Goal: Information Seeking & Learning: Learn about a topic

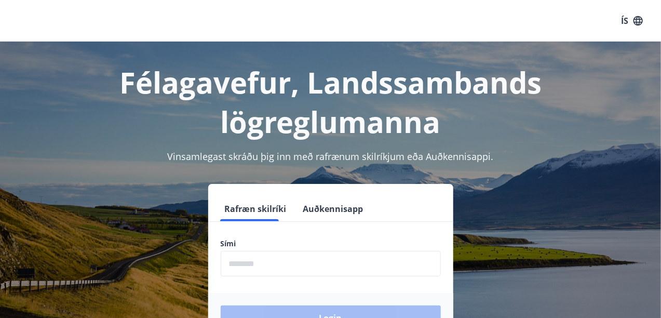
click at [265, 226] on form "Rafræn skilríki Auðkennisapp Sími ​ Login" at bounding box center [330, 269] width 245 height 146
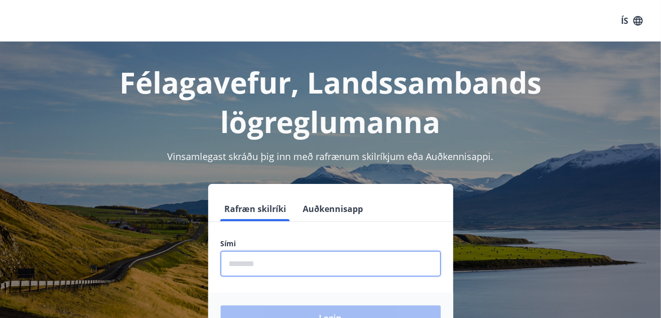
click at [267, 264] on input "phone" at bounding box center [331, 263] width 220 height 25
type input "********"
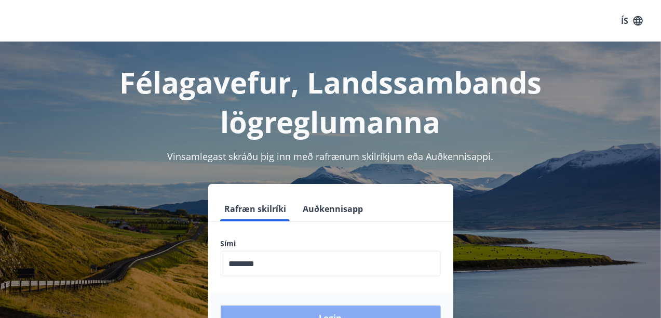
click at [336, 311] on button "Login" at bounding box center [331, 317] width 220 height 25
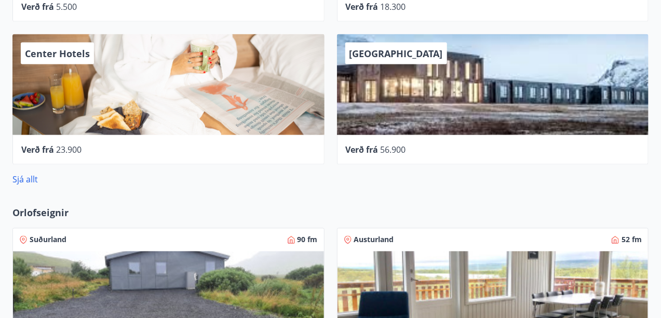
scroll to position [727, 0]
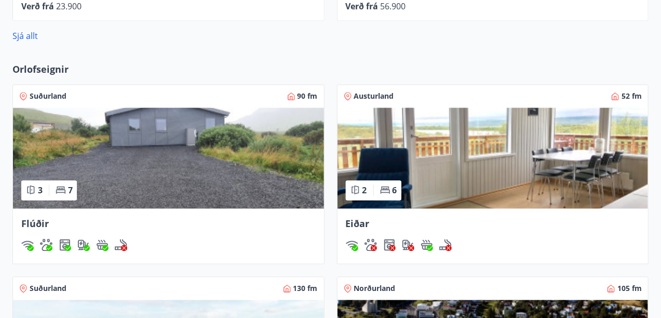
click at [121, 97] on div "Suðurland 90 fm" at bounding box center [168, 96] width 299 height 10
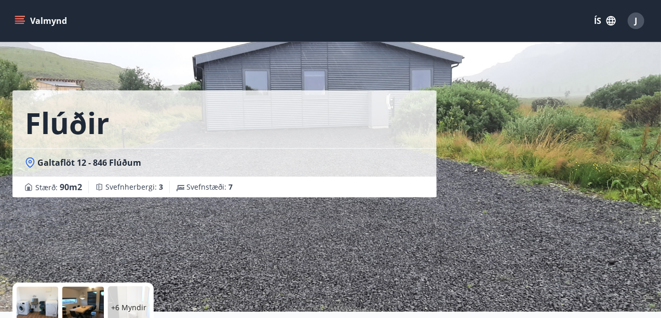
scroll to position [156, 0]
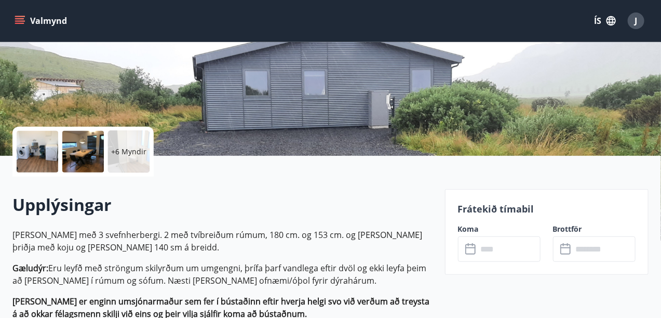
click at [494, 248] on input "text" at bounding box center [509, 248] width 63 height 25
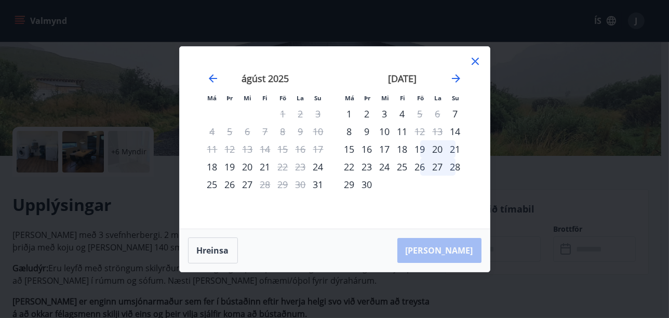
click at [474, 63] on icon at bounding box center [475, 61] width 12 height 12
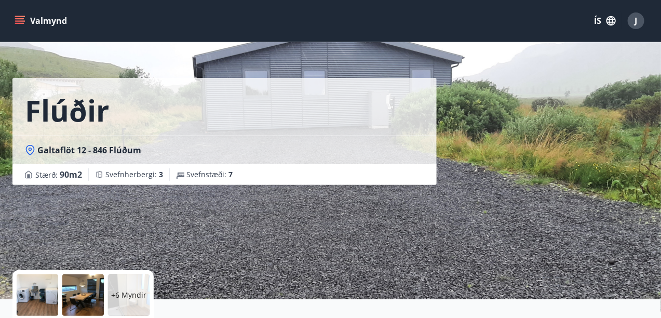
scroll to position [0, 0]
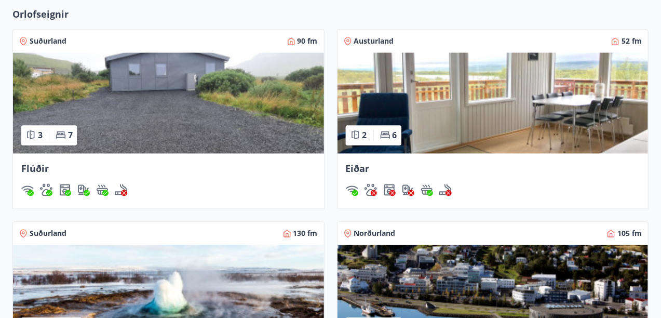
scroll to position [789, 0]
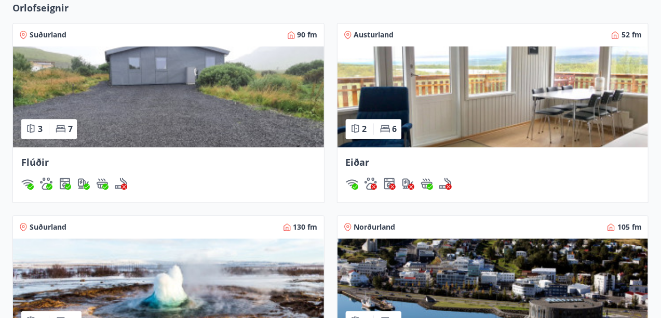
click at [412, 83] on img at bounding box center [493, 96] width 311 height 101
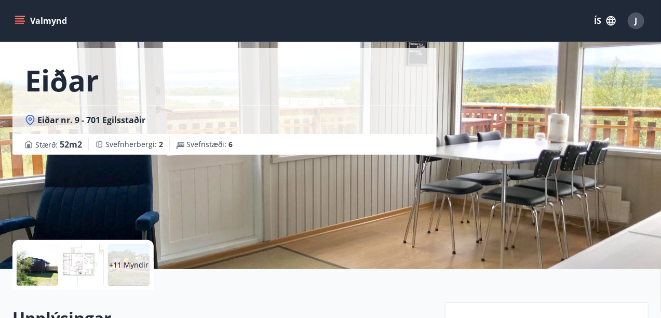
scroll to position [156, 0]
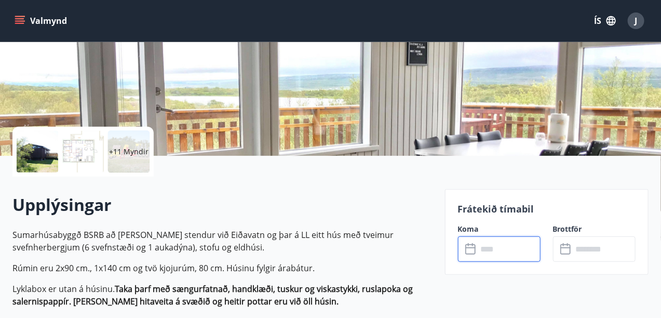
click at [490, 250] on input "text" at bounding box center [509, 248] width 63 height 25
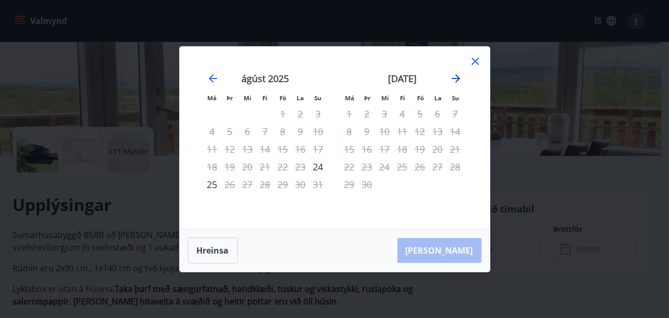
click at [456, 77] on icon "Move forward to switch to the next month." at bounding box center [456, 78] width 12 height 12
click at [208, 76] on icon "Move backward to switch to the previous month." at bounding box center [213, 78] width 12 height 12
drag, startPoint x: 473, startPoint y: 63, endPoint x: 179, endPoint y: 34, distance: 295.8
click at [473, 63] on icon at bounding box center [475, 61] width 7 height 7
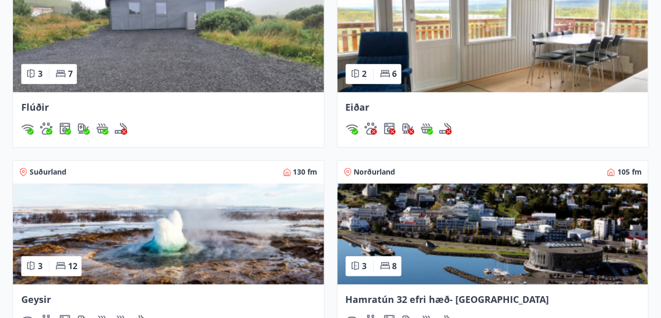
scroll to position [910, 0]
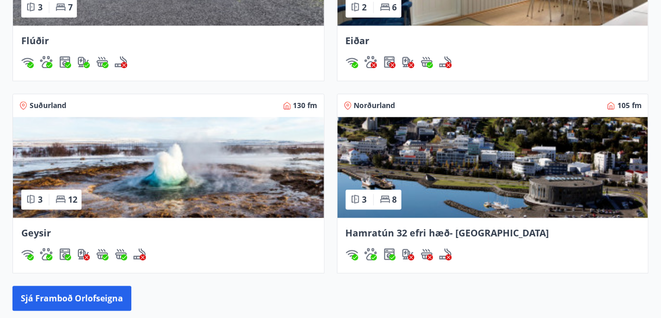
click at [209, 145] on img at bounding box center [168, 167] width 311 height 101
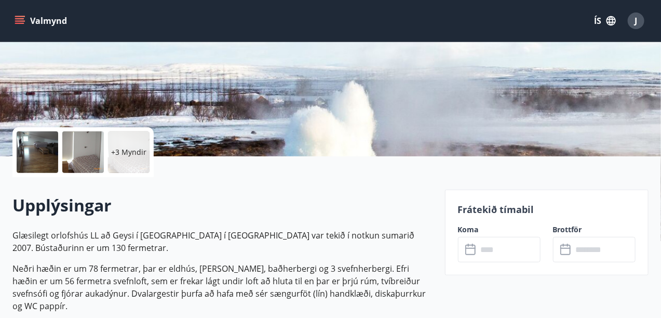
scroll to position [156, 0]
click at [477, 249] on icon at bounding box center [471, 249] width 12 height 12
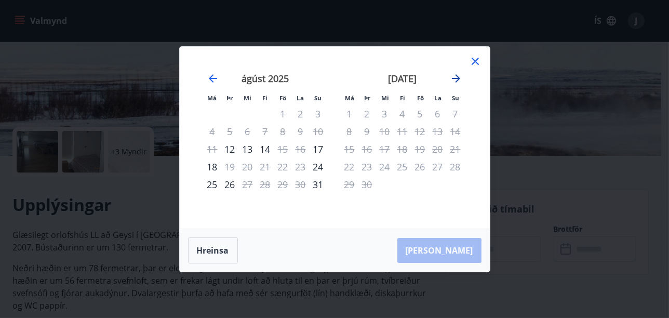
click at [457, 78] on icon "Move forward to switch to the next month." at bounding box center [456, 78] width 8 height 8
click at [214, 78] on icon "Move backward to switch to the previous month." at bounding box center [213, 78] width 8 height 8
click at [477, 62] on icon at bounding box center [475, 61] width 12 height 12
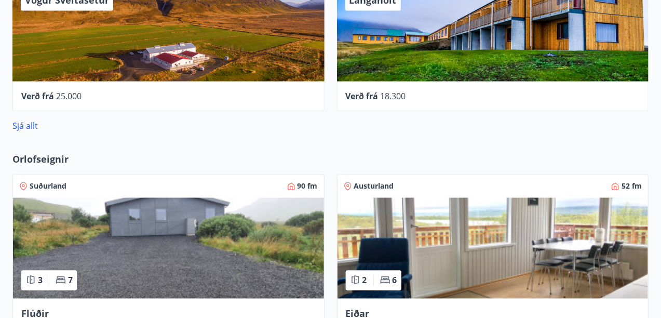
scroll to position [653, 0]
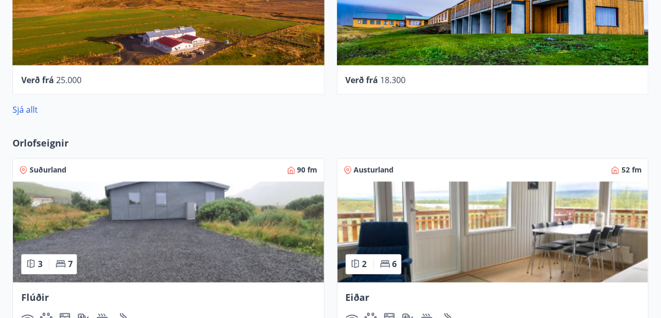
click at [53, 143] on span "Orlofseignir" at bounding box center [40, 144] width 56 height 14
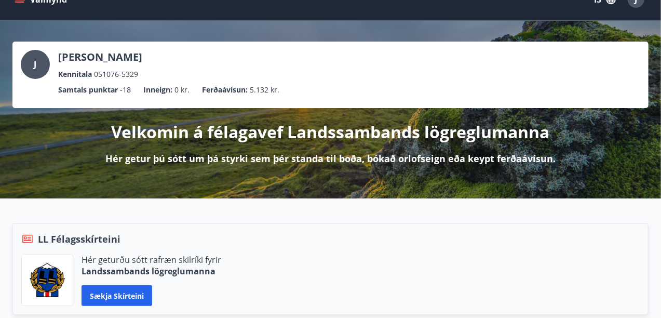
scroll to position [0, 0]
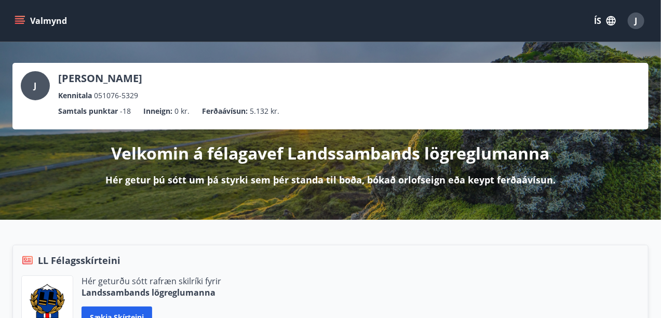
click at [19, 21] on icon "menu" at bounding box center [20, 20] width 11 height 1
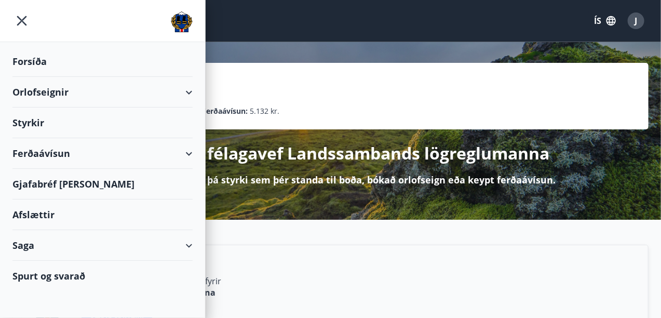
click at [63, 97] on div "Orlofseignir" at bounding box center [102, 92] width 180 height 31
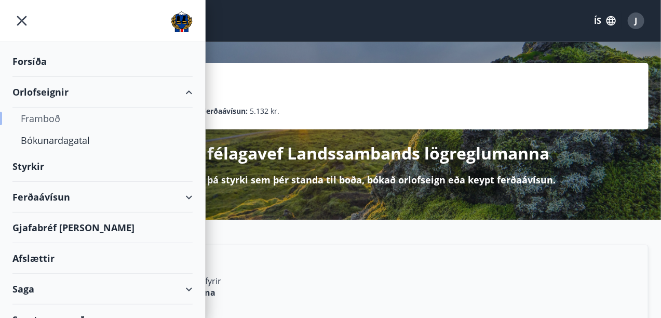
click at [58, 117] on div "Framboð" at bounding box center [103, 118] width 164 height 22
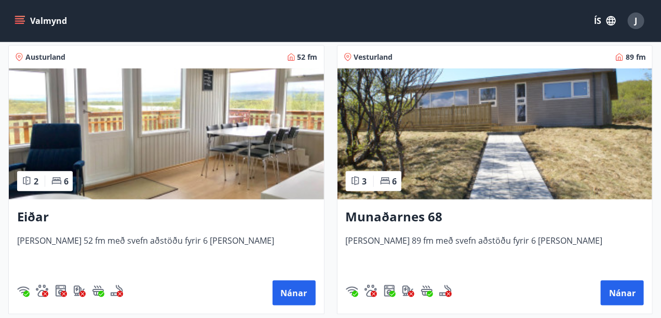
scroll to position [571, 0]
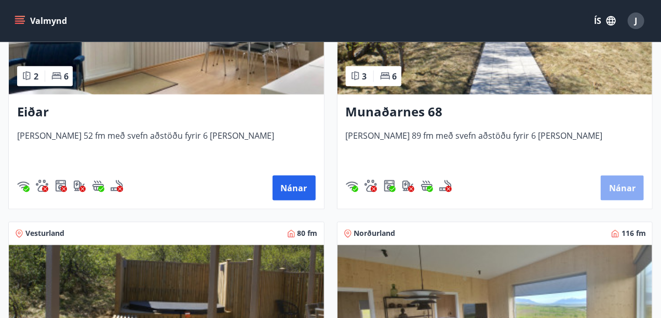
click at [611, 190] on button "Nánar" at bounding box center [622, 188] width 43 height 25
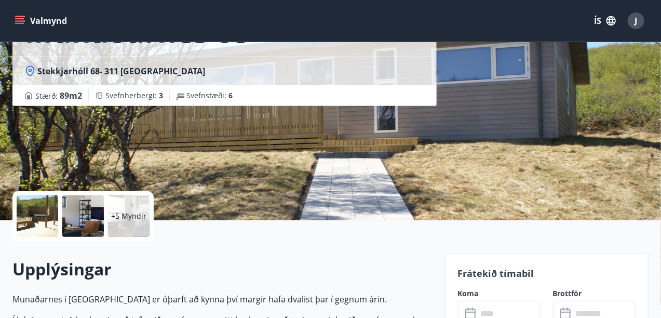
scroll to position [208, 0]
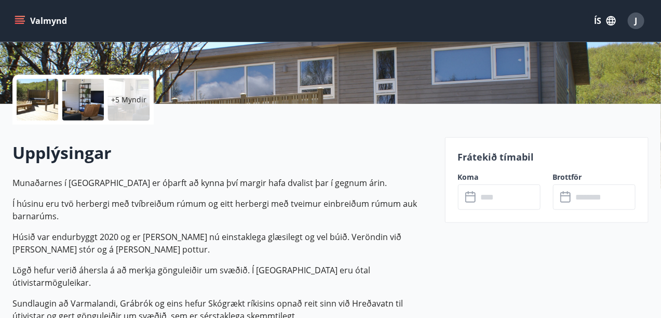
click at [476, 197] on icon at bounding box center [471, 197] width 12 height 12
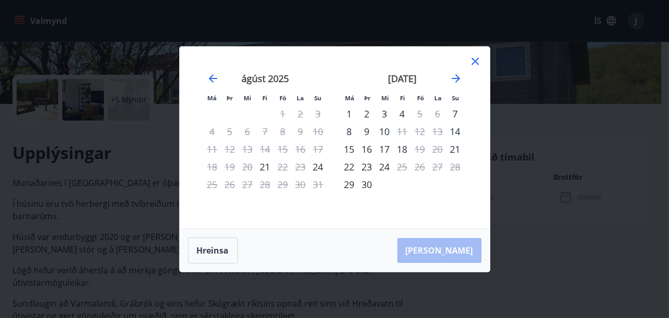
click at [475, 59] on icon at bounding box center [475, 61] width 12 height 12
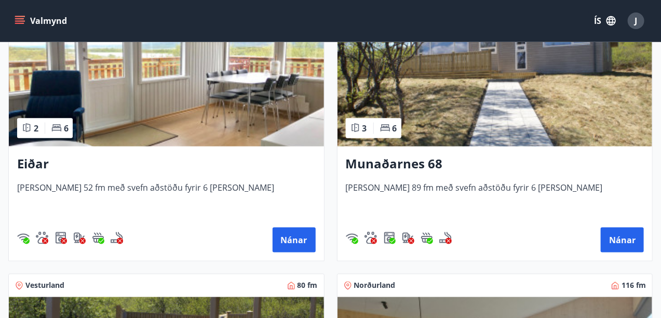
scroll to position [675, 0]
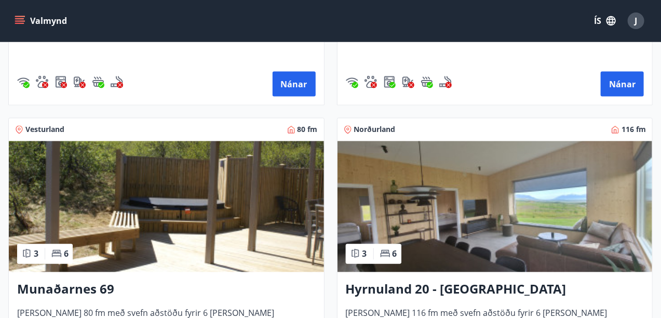
click at [146, 218] on img at bounding box center [166, 206] width 315 height 131
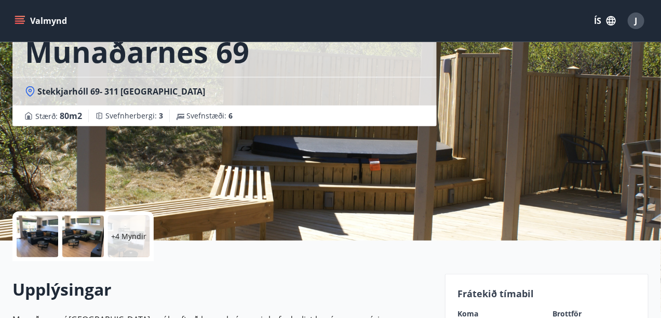
scroll to position [208, 0]
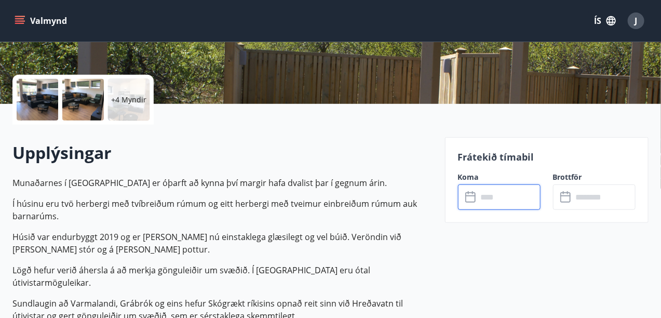
click at [496, 196] on input "text" at bounding box center [509, 196] width 63 height 25
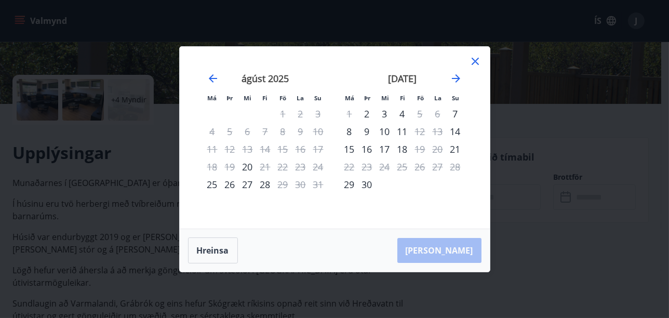
click at [478, 59] on icon at bounding box center [475, 61] width 12 height 12
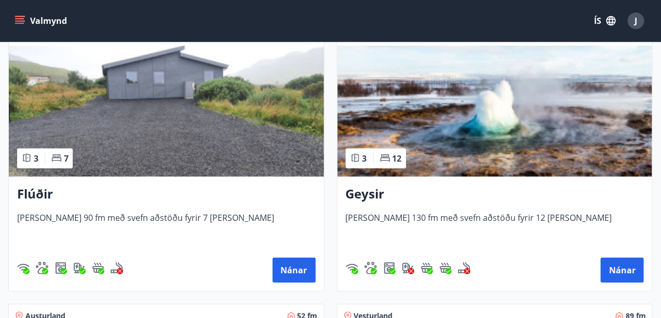
click at [150, 102] on img at bounding box center [166, 111] width 315 height 131
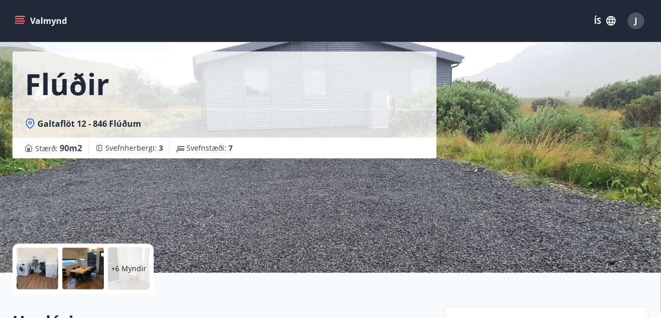
scroll to position [156, 0]
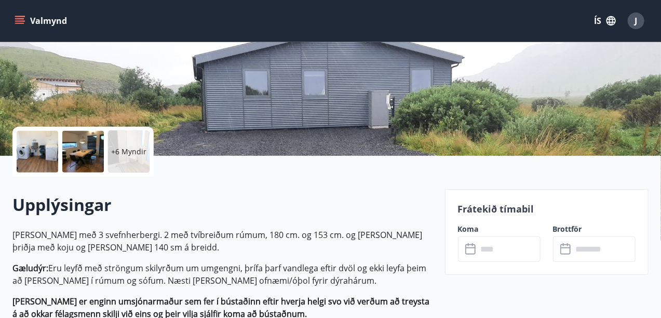
click at [490, 257] on input "text" at bounding box center [509, 248] width 63 height 25
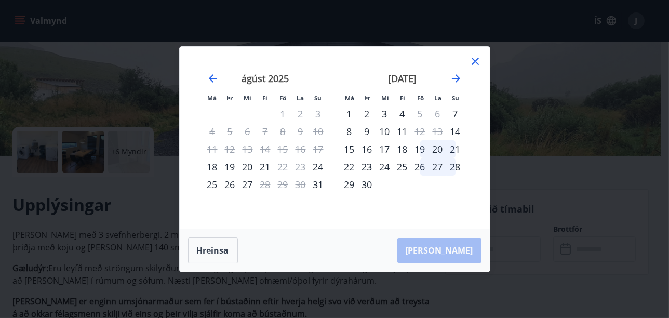
click at [475, 60] on icon at bounding box center [475, 61] width 12 height 12
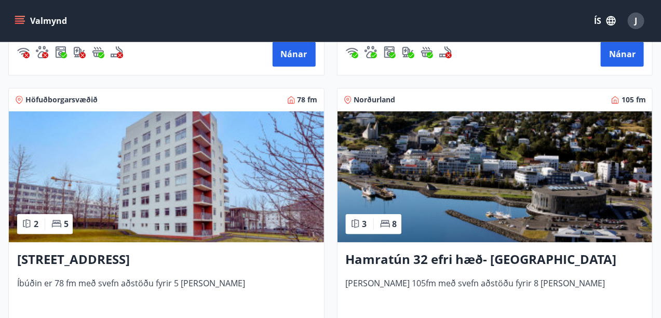
click at [475, 148] on img at bounding box center [495, 176] width 315 height 131
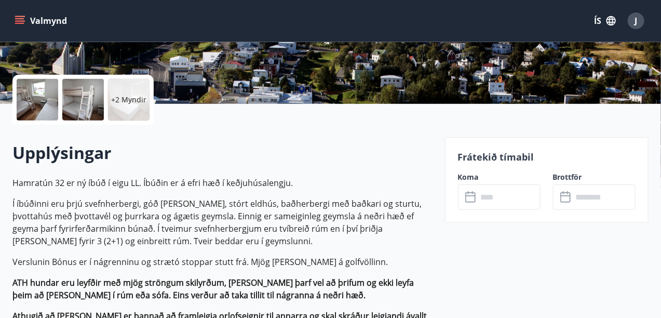
scroll to position [364, 0]
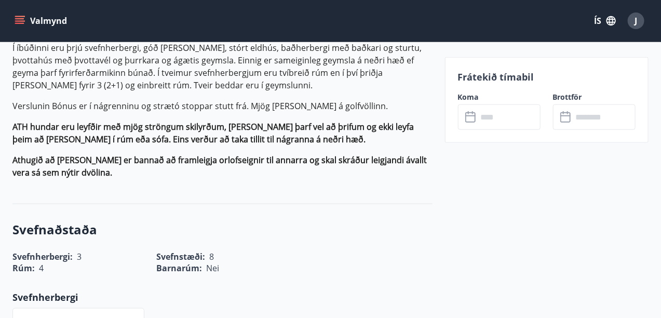
click at [468, 123] on icon at bounding box center [471, 117] width 12 height 12
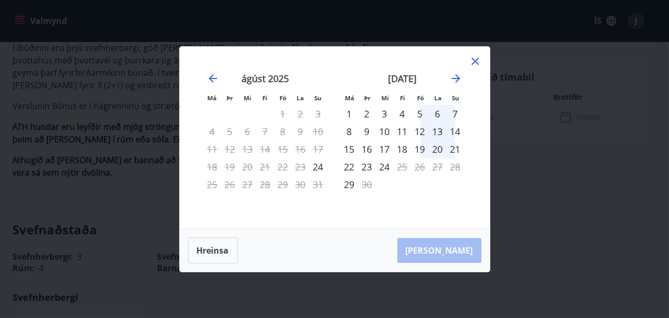
click at [474, 62] on icon at bounding box center [475, 61] width 7 height 7
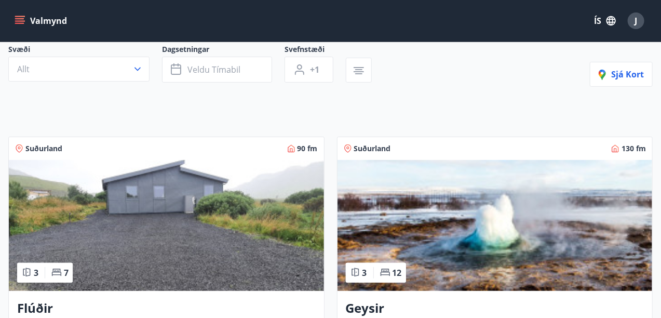
scroll to position [197, 0]
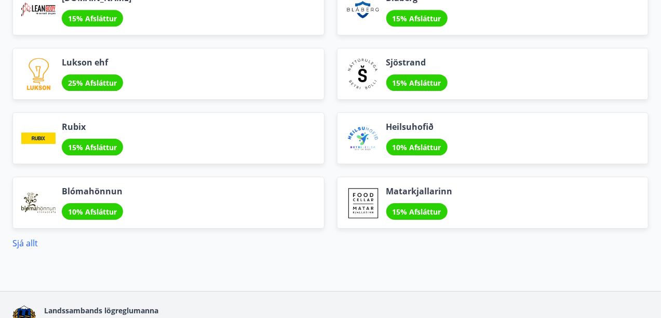
scroll to position [1337, 0]
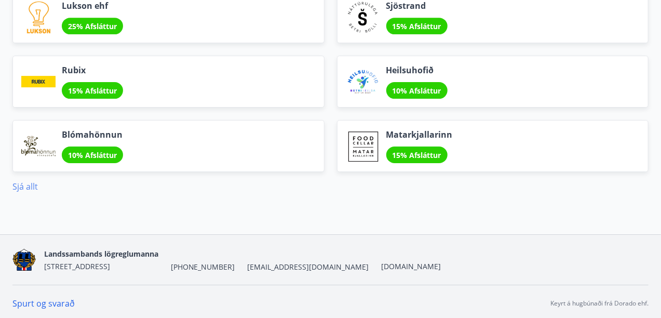
click at [29, 182] on link "Sjá allt" at bounding box center [24, 186] width 25 height 11
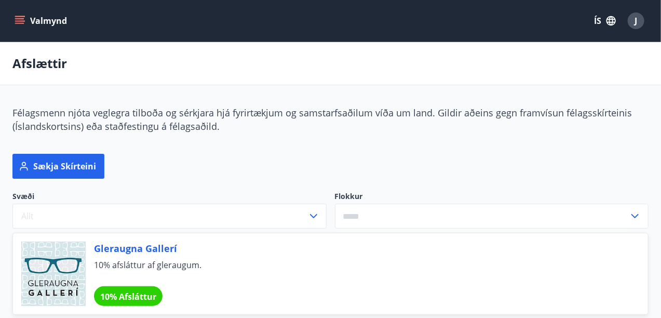
click at [11, 20] on div "Valmynd ÍS J" at bounding box center [330, 21] width 661 height 42
click at [23, 16] on icon "menu" at bounding box center [20, 16] width 11 height 1
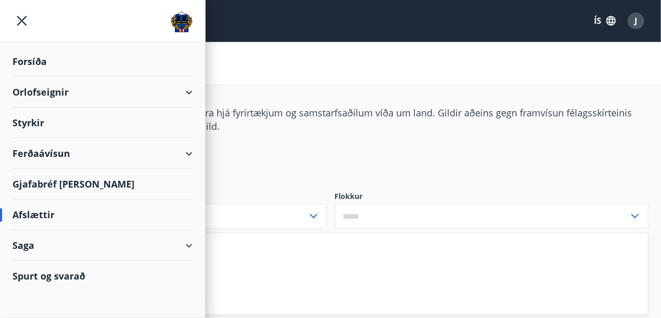
click at [88, 185] on div "Gjafabréf og kort" at bounding box center [102, 184] width 180 height 31
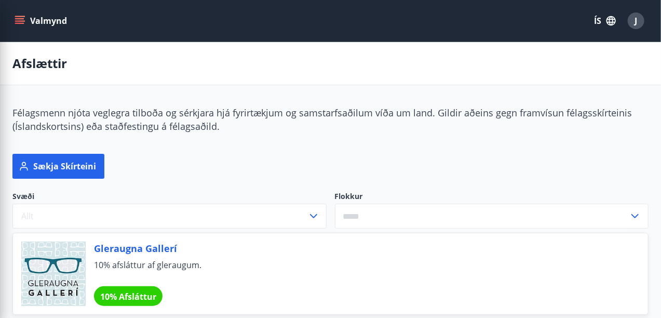
click at [306, 154] on div "Sækja skírteini" at bounding box center [330, 166] width 636 height 25
click at [17, 20] on icon "menu" at bounding box center [20, 21] width 10 height 10
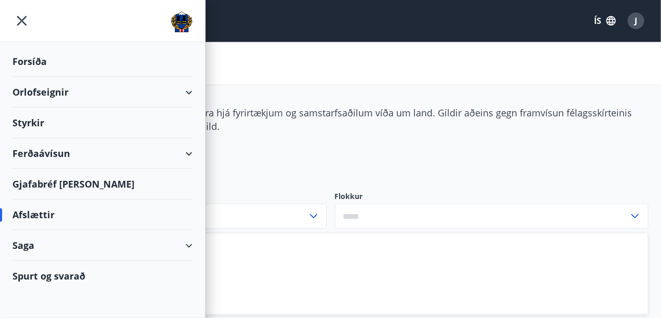
click at [82, 184] on div "Gjafabréf og kort" at bounding box center [102, 184] width 180 height 31
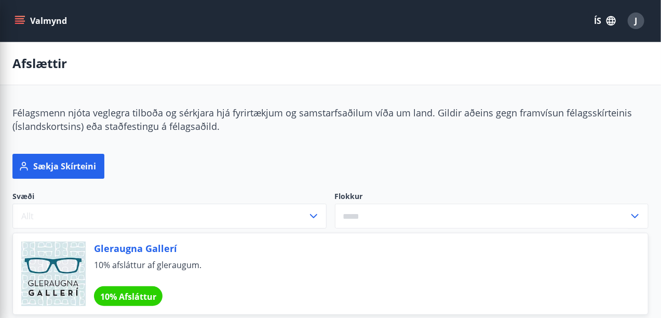
click at [292, 70] on div "Afslættir" at bounding box center [330, 63] width 661 height 43
click at [19, 19] on icon "menu" at bounding box center [20, 21] width 10 height 10
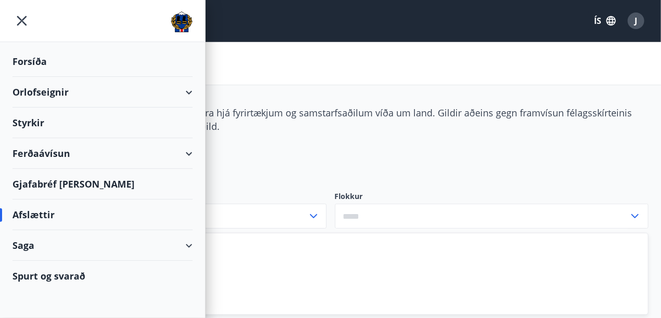
click at [34, 212] on div "Afslættir" at bounding box center [102, 214] width 180 height 31
click at [37, 214] on div "Afslættir" at bounding box center [102, 214] width 180 height 31
click at [46, 214] on div "Afslættir" at bounding box center [102, 214] width 180 height 31
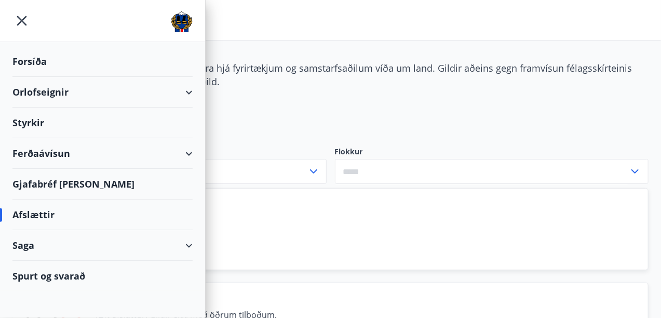
scroll to position [156, 0]
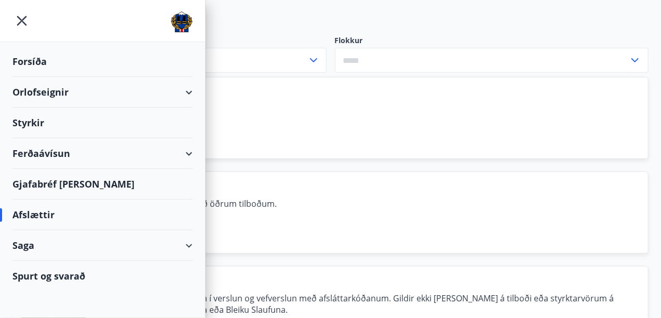
click at [185, 150] on div "Ferðaávísun" at bounding box center [102, 153] width 180 height 31
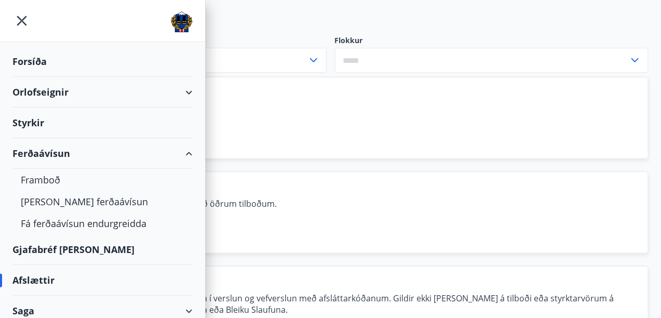
click at [45, 283] on div "Afslættir" at bounding box center [102, 280] width 180 height 31
click at [43, 278] on div "Afslættir" at bounding box center [102, 280] width 180 height 31
click at [132, 278] on div "Afslættir" at bounding box center [102, 280] width 180 height 31
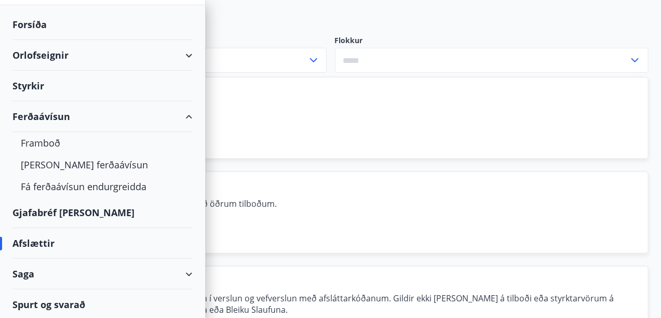
click at [149, 252] on div "Afslættir" at bounding box center [102, 243] width 180 height 31
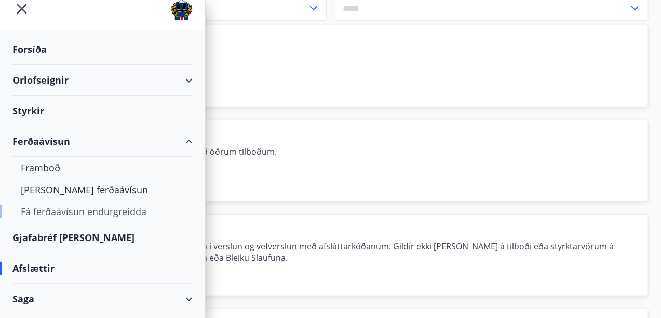
scroll to position [0, 0]
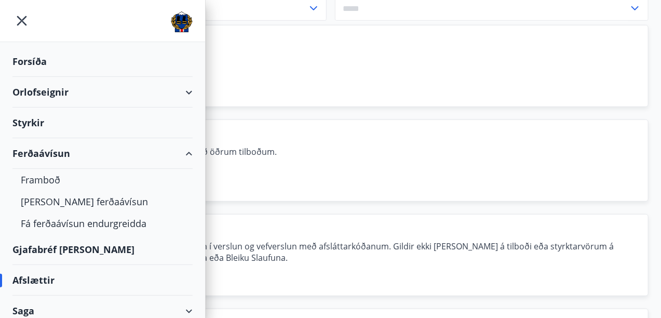
click at [126, 77] on div "Styrkir" at bounding box center [102, 61] width 180 height 31
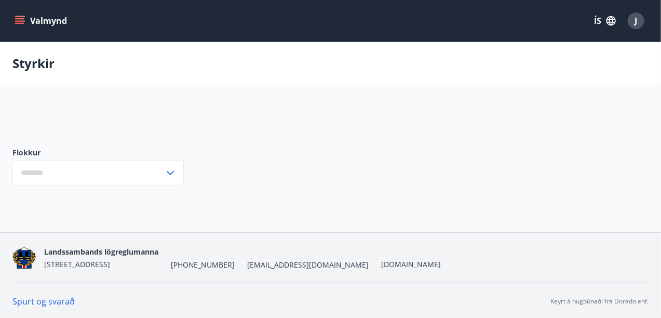
type input "***"
